Goal: Task Accomplishment & Management: Manage account settings

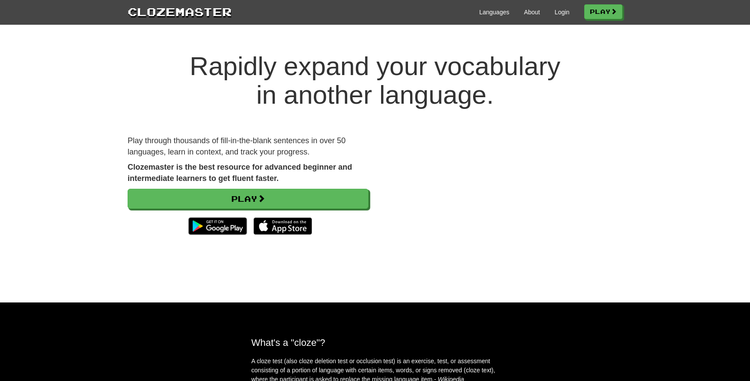
click at [560, 22] on div "Clozemaster Languages About Login Play" at bounding box center [375, 12] width 750 height 25
click at [560, 15] on link "Login" at bounding box center [562, 12] width 15 height 9
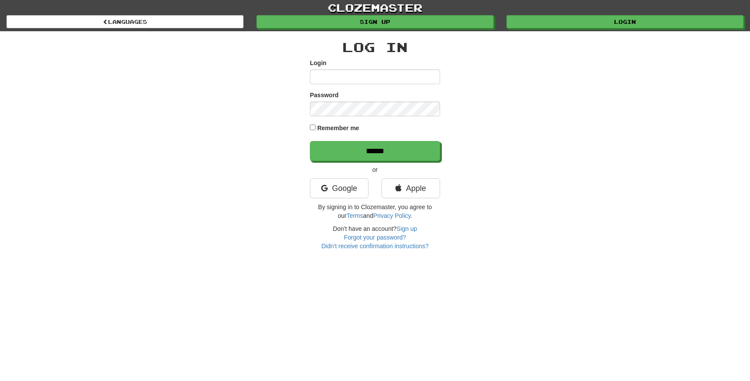
click at [345, 81] on input "Login" at bounding box center [375, 76] width 130 height 15
click at [399, 181] on link "Apple" at bounding box center [411, 188] width 59 height 20
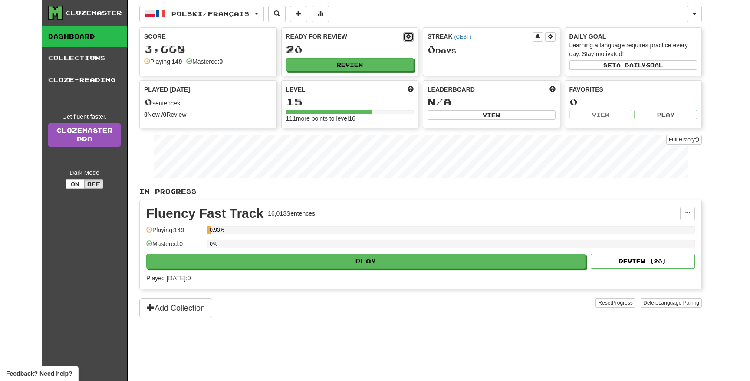
click at [411, 37] on button at bounding box center [408, 37] width 10 height 10
select select "*"
select select "**"
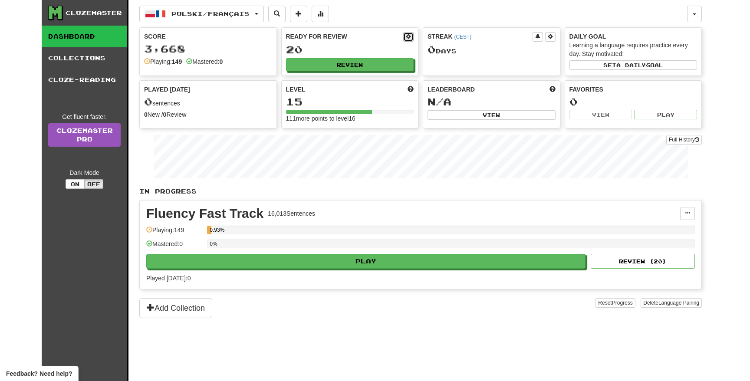
select select "***"
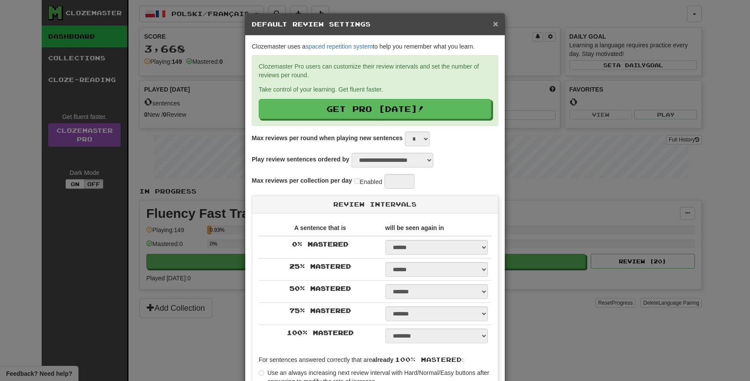
click at [495, 21] on span "×" at bounding box center [495, 24] width 5 height 10
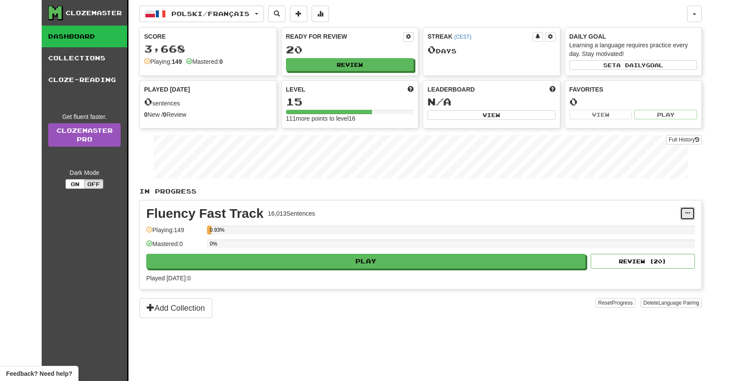
click at [685, 214] on span at bounding box center [687, 213] width 5 height 5
click at [665, 227] on span "Manage Sentences" at bounding box center [651, 229] width 53 height 7
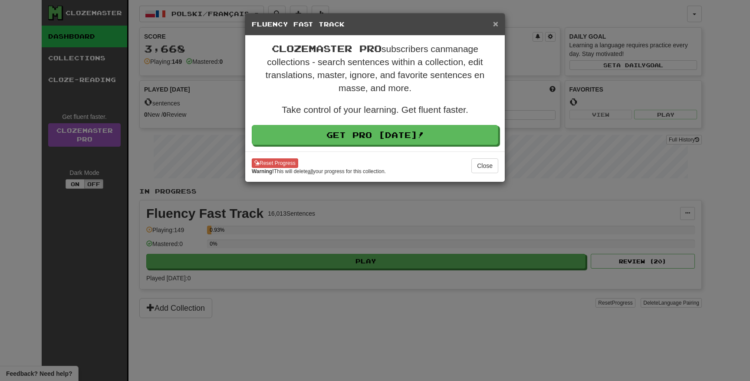
click at [495, 22] on span "×" at bounding box center [495, 24] width 5 height 10
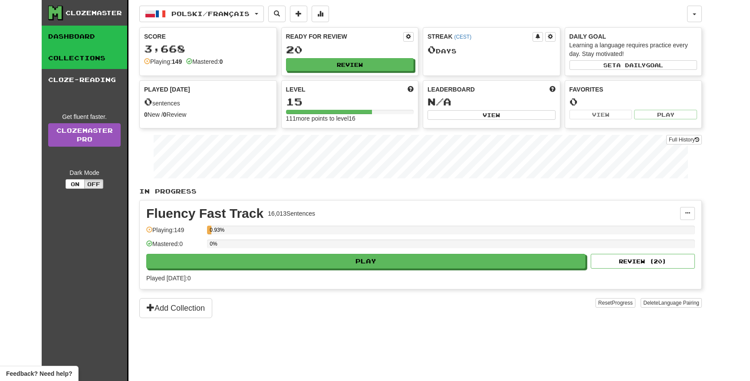
click at [104, 49] on link "Collections" at bounding box center [85, 58] width 86 height 22
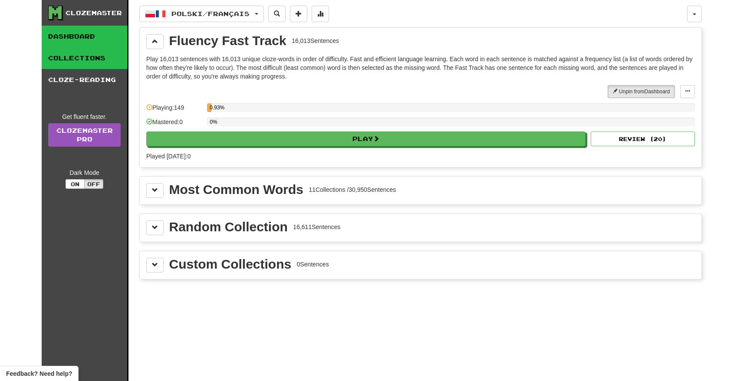
click at [59, 30] on link "Dashboard" at bounding box center [85, 37] width 86 height 22
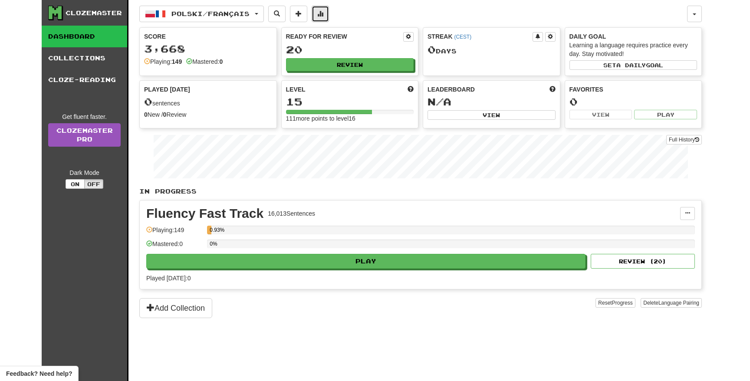
click at [323, 14] on span at bounding box center [320, 13] width 6 height 6
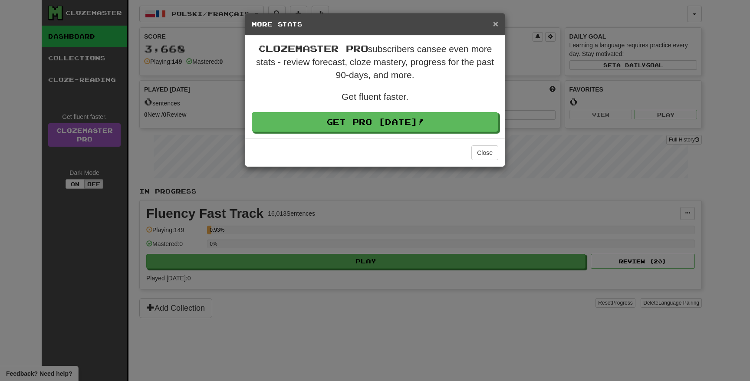
click at [494, 26] on span "×" at bounding box center [495, 24] width 5 height 10
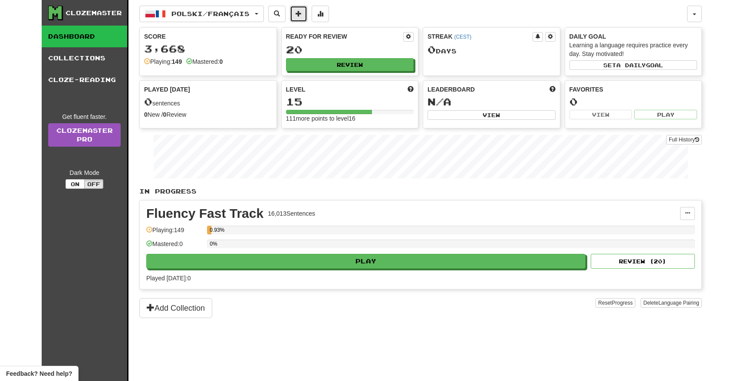
click at [302, 15] on span at bounding box center [299, 13] width 6 height 6
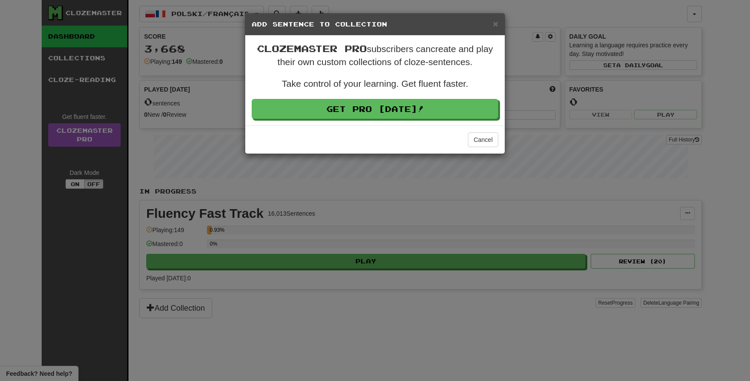
click at [492, 26] on h5 "Add Sentence to Collection" at bounding box center [375, 24] width 247 height 9
click at [500, 25] on div "× Add Sentence to Collection" at bounding box center [375, 24] width 260 height 22
click at [496, 24] on span "×" at bounding box center [495, 24] width 5 height 10
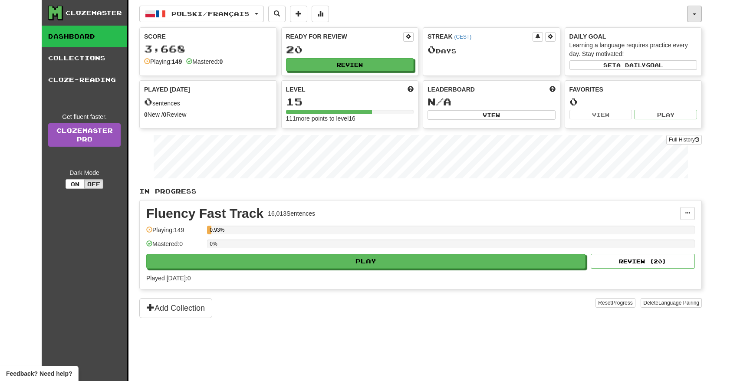
click at [692, 20] on button "button" at bounding box center [694, 14] width 15 height 16
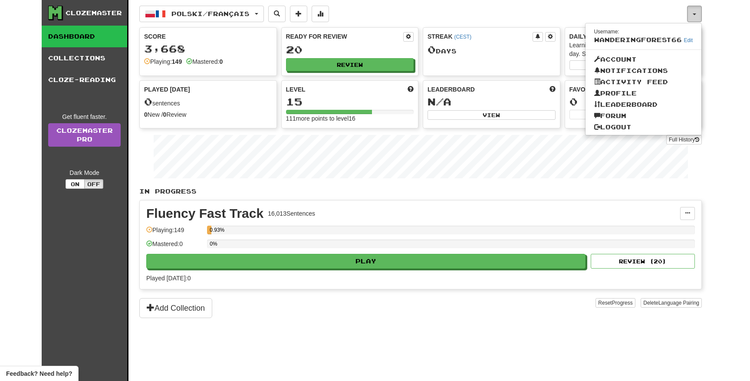
click at [692, 19] on button "button" at bounding box center [694, 14] width 15 height 16
